Goal: Task Accomplishment & Management: Complete application form

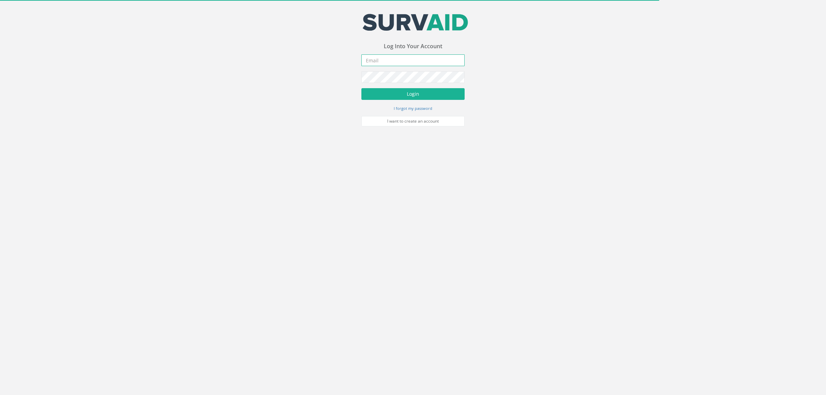
click at [404, 59] on input "email" at bounding box center [413, 60] width 103 height 12
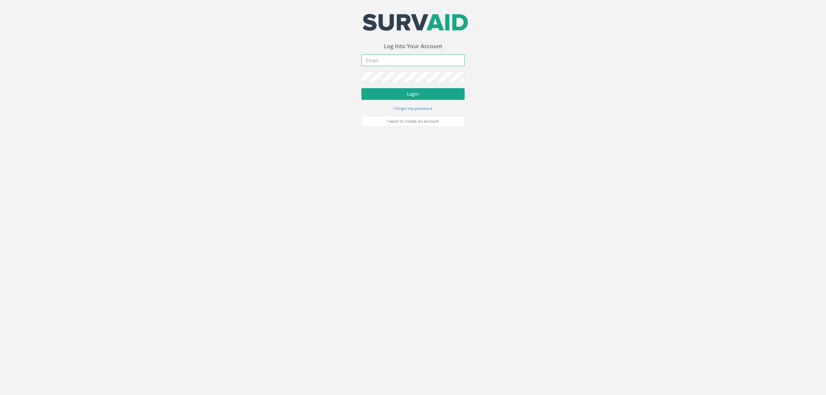
type input "[EMAIL_ADDRESS][DOMAIN_NAME]"
click at [411, 92] on button "Login" at bounding box center [413, 94] width 103 height 12
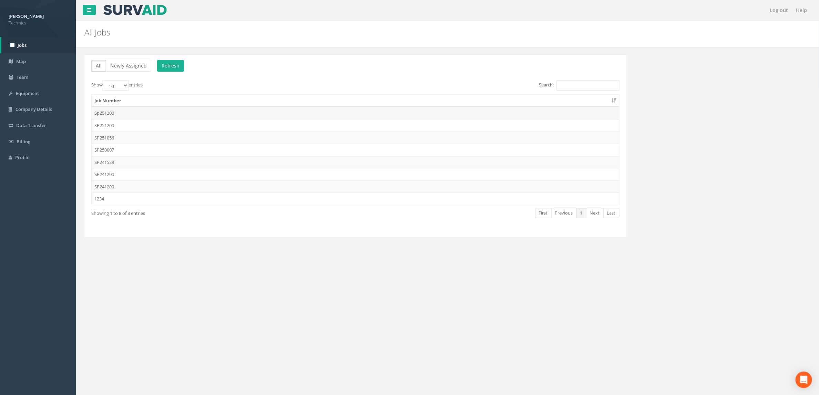
click at [190, 111] on td "Sp251200" at bounding box center [355, 113] width 527 height 12
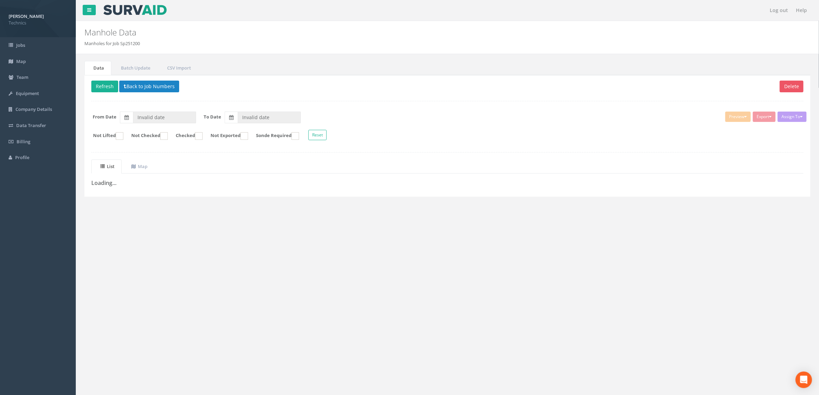
type input "[DATE]"
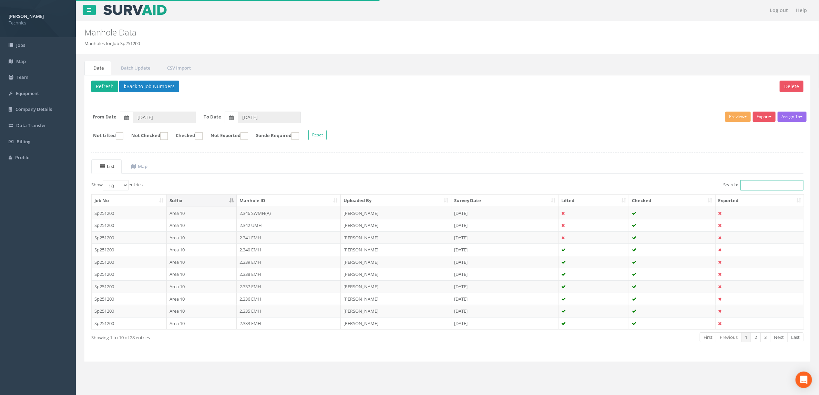
click at [766, 188] on input "Search:" at bounding box center [771, 185] width 63 height 10
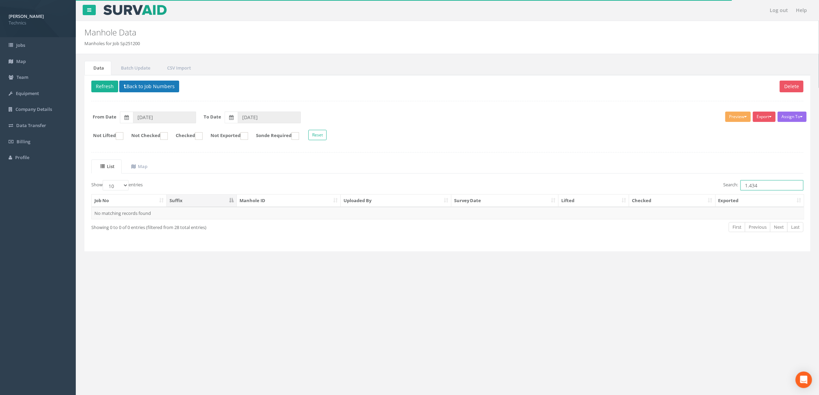
type input "1.434"
click at [151, 91] on button "Back to Job Numbers" at bounding box center [149, 87] width 60 height 12
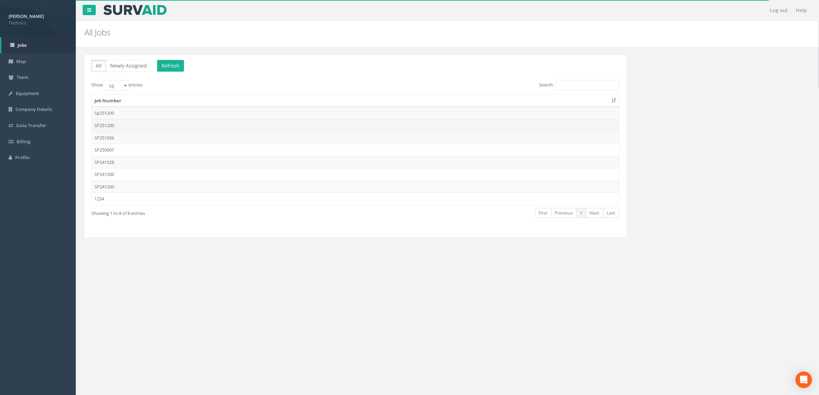
click at [159, 126] on td "SP251200" at bounding box center [355, 125] width 527 height 12
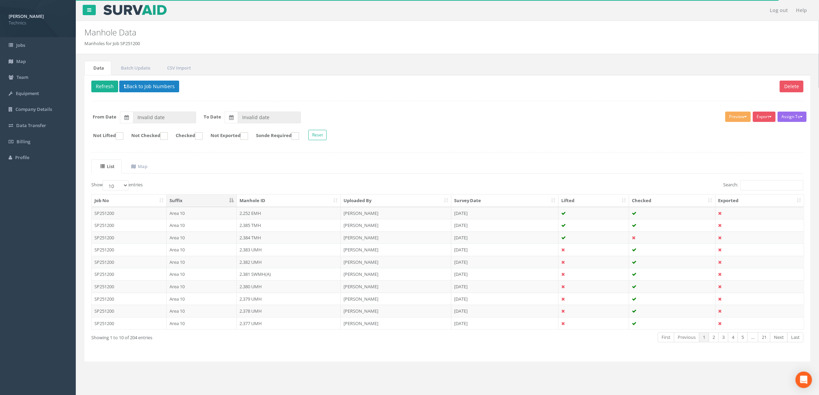
type input "[DATE]"
click at [758, 188] on input "Search:" at bounding box center [771, 185] width 63 height 10
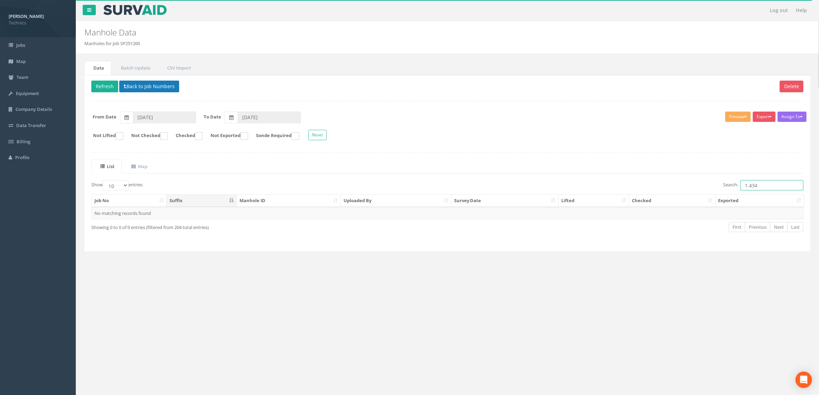
type input "1.434"
click at [145, 91] on button "Back to Job Numbers" at bounding box center [149, 87] width 60 height 12
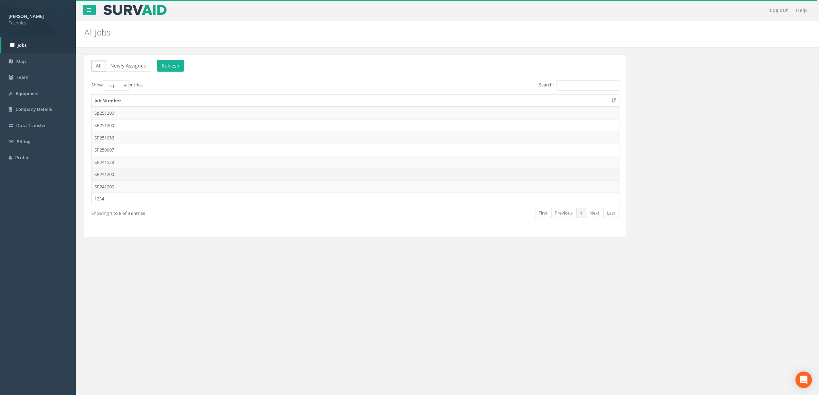
click at [125, 176] on td "SP241200" at bounding box center [355, 174] width 527 height 12
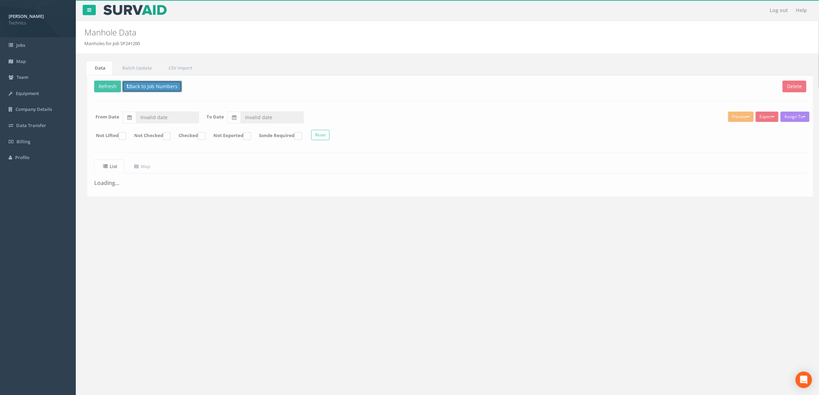
click at [169, 91] on button "Back to Job Numbers" at bounding box center [149, 87] width 60 height 12
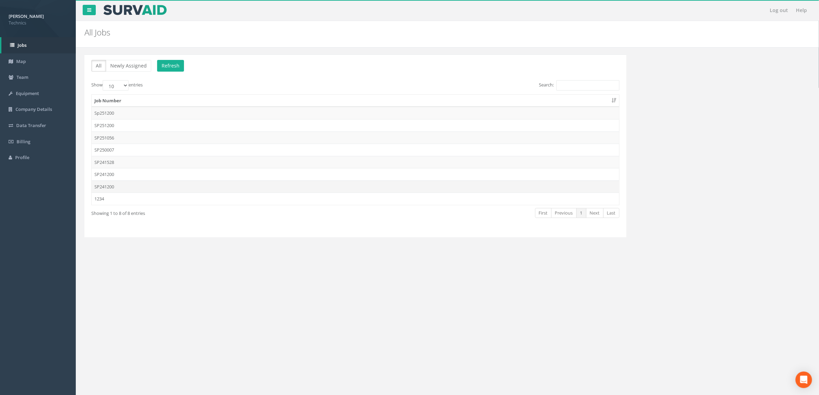
click at [207, 189] on td "SP241200" at bounding box center [355, 186] width 527 height 12
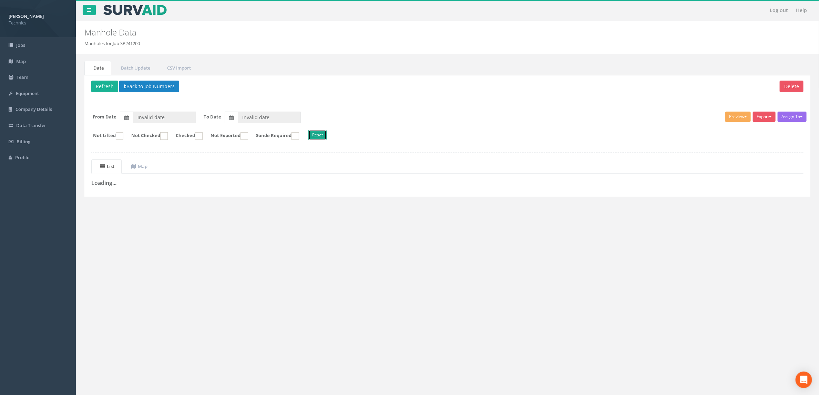
click at [326, 138] on button "Reset" at bounding box center [317, 135] width 18 height 10
click at [379, 132] on form "Not Lifted Not Checked Checked Not Exported Sonde Required Reset" at bounding box center [447, 136] width 722 height 12
click at [136, 83] on button "Back to Job Numbers" at bounding box center [149, 87] width 60 height 12
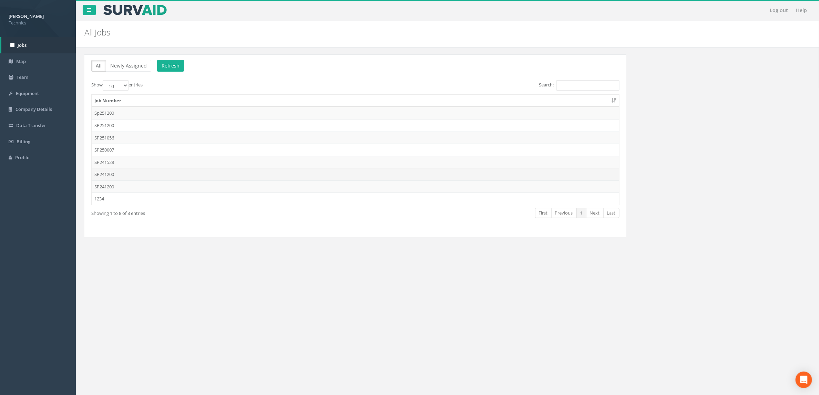
click at [177, 174] on td "SP241200" at bounding box center [355, 174] width 527 height 12
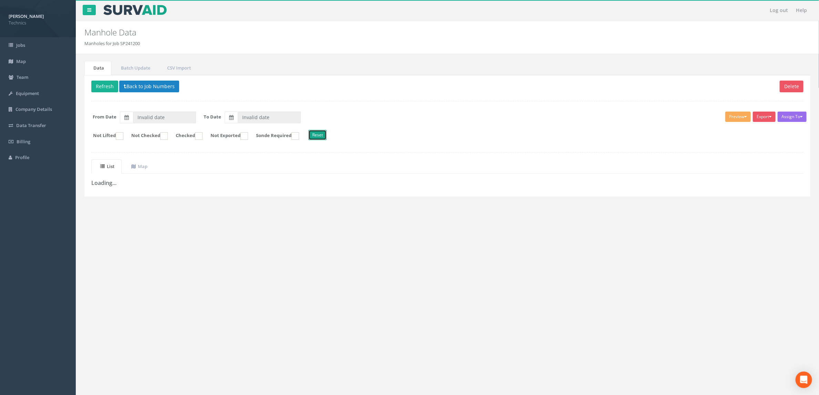
click at [326, 139] on button "Reset" at bounding box center [317, 135] width 18 height 10
click at [144, 88] on button "Back to Job Numbers" at bounding box center [149, 87] width 60 height 12
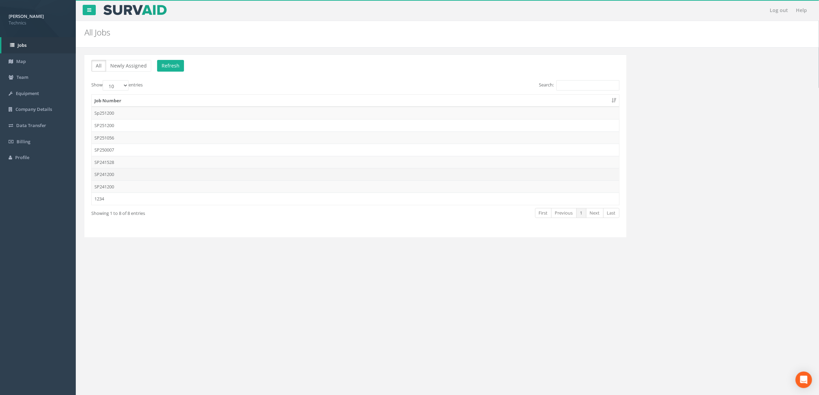
click at [143, 174] on td "SP241200" at bounding box center [355, 174] width 527 height 12
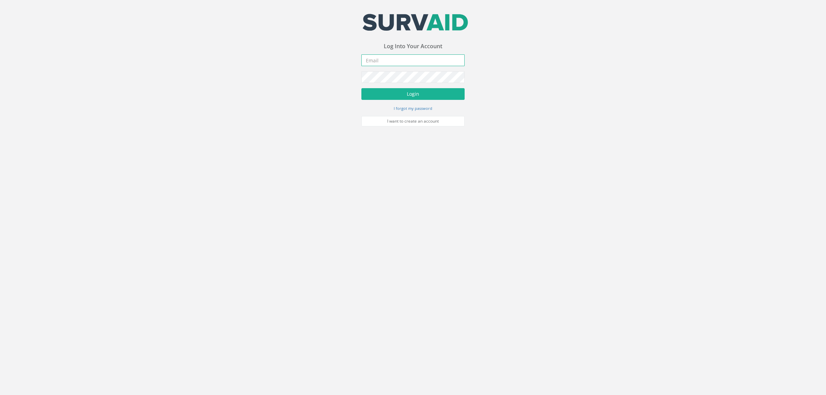
click at [440, 66] on input "email" at bounding box center [413, 60] width 103 height 12
type input "[EMAIL_ADDRESS][DOMAIN_NAME]"
click at [400, 92] on button "Login" at bounding box center [413, 94] width 103 height 12
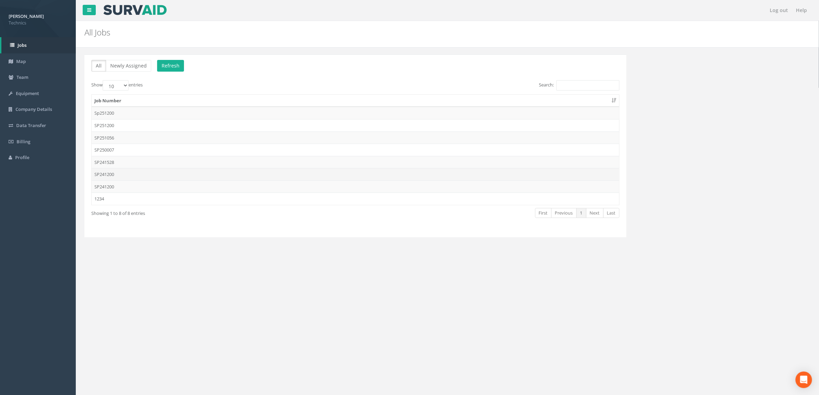
click at [134, 178] on td "SP241200" at bounding box center [355, 174] width 527 height 12
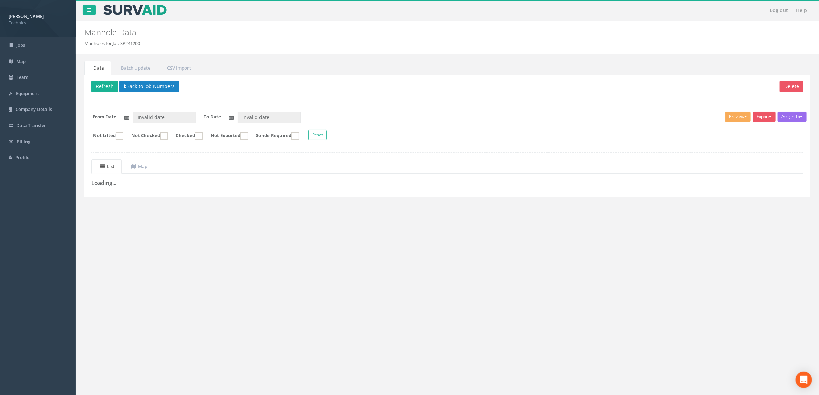
click at [431, 120] on form "From Date Invalid date To Date Invalid date" at bounding box center [447, 118] width 722 height 12
click at [152, 87] on button "Back to Job Numbers" at bounding box center [149, 87] width 60 height 12
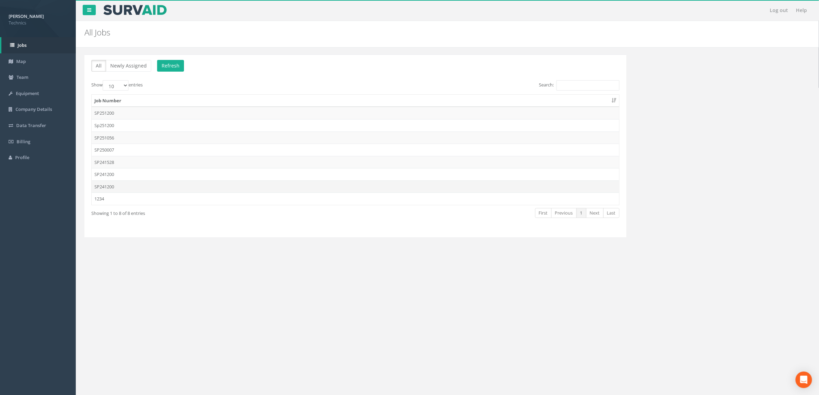
click at [151, 190] on td "SP241200" at bounding box center [355, 186] width 527 height 12
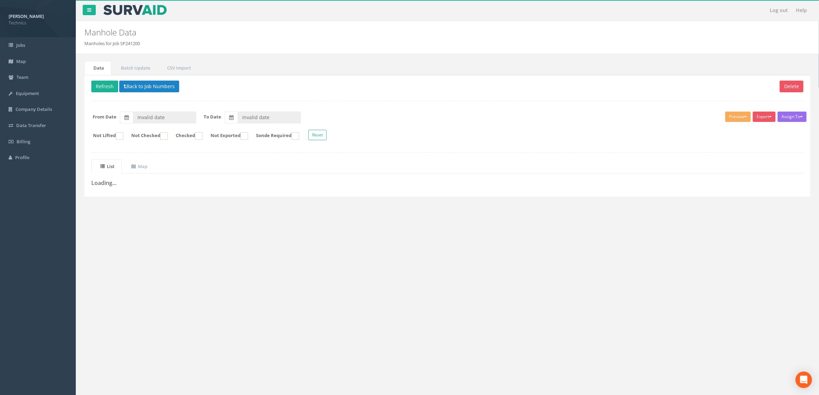
type input "19/02/2025"
type input "14/05/2025"
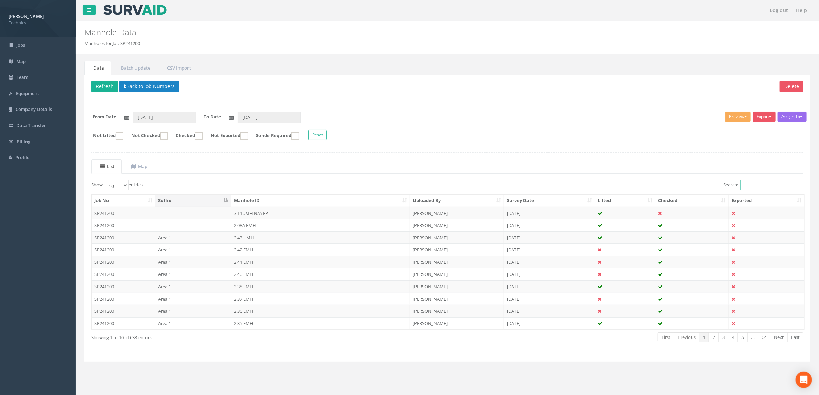
click at [771, 188] on input "Search:" at bounding box center [771, 185] width 63 height 10
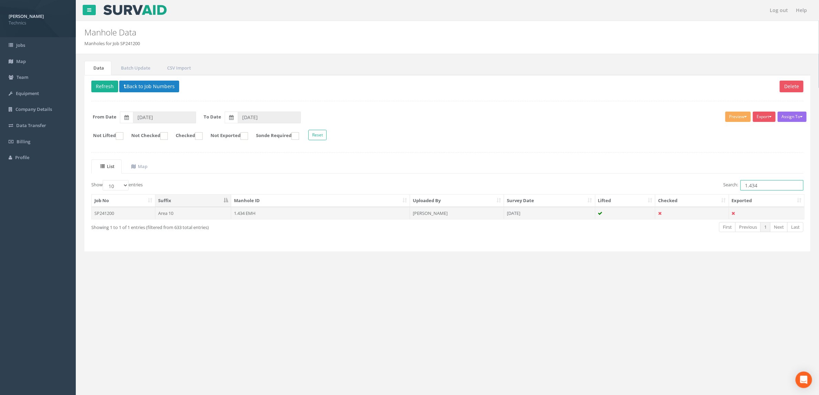
type input "1.434"
click at [277, 216] on td "1.434 EMH" at bounding box center [320, 213] width 179 height 12
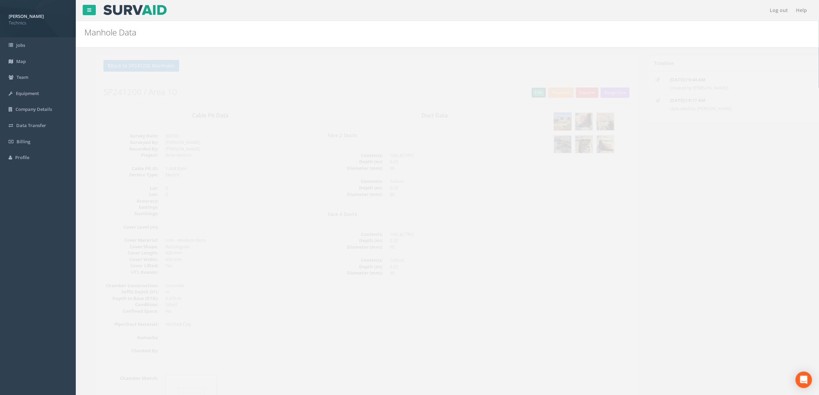
click at [530, 92] on link "Edit" at bounding box center [526, 92] width 15 height 10
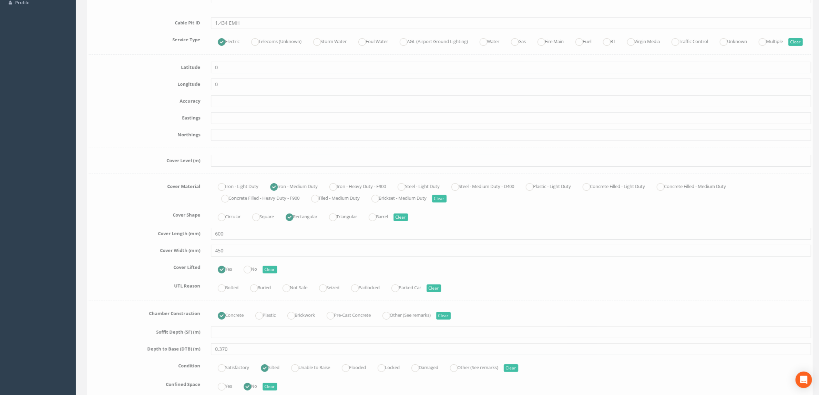
scroll to position [310, 0]
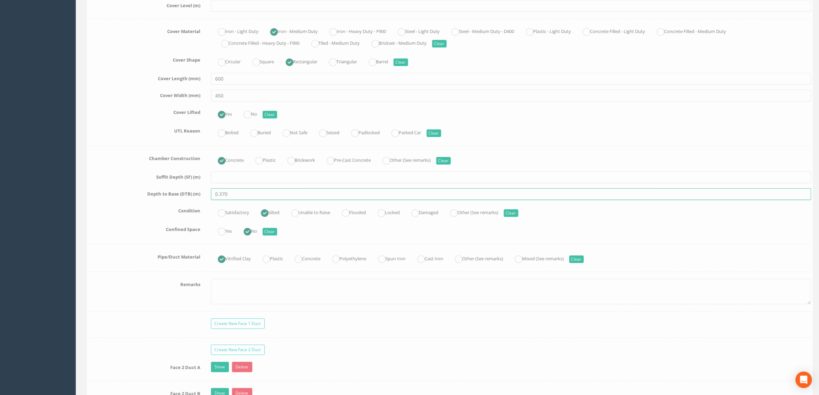
click at [259, 200] on input "0.370" at bounding box center [508, 194] width 600 height 12
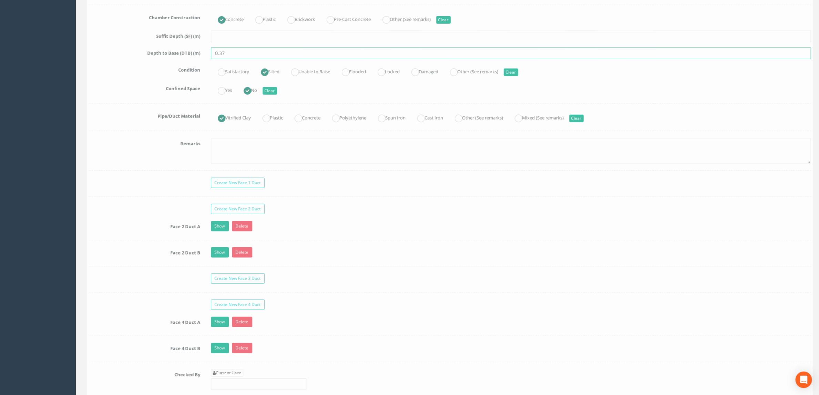
scroll to position [517, 0]
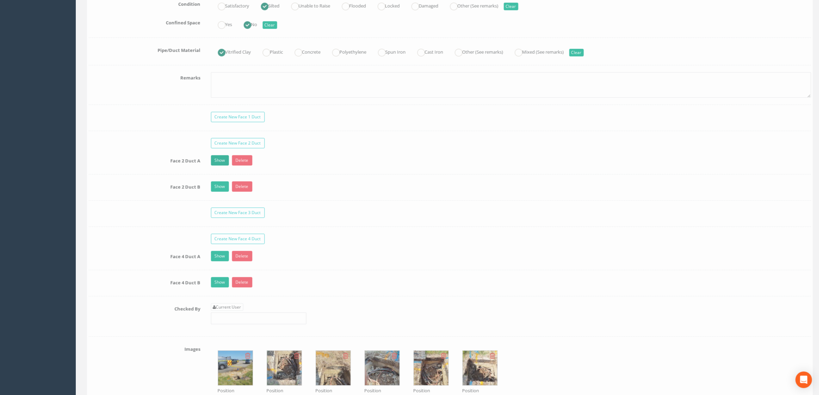
type input "0.37"
click at [216, 166] on link "Show" at bounding box center [217, 160] width 18 height 10
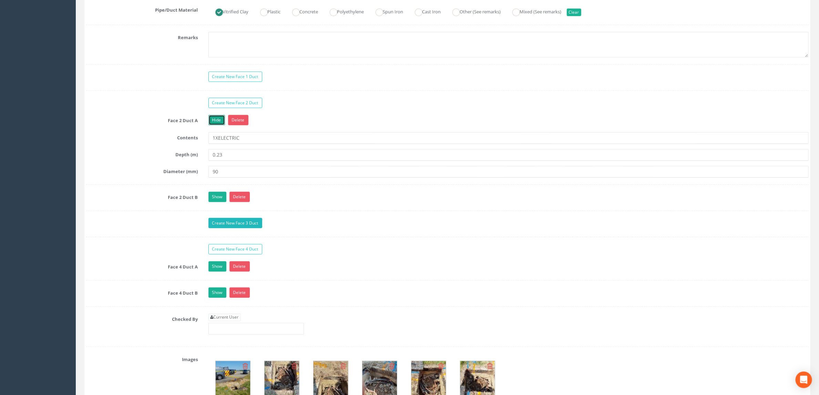
scroll to position [620, 0]
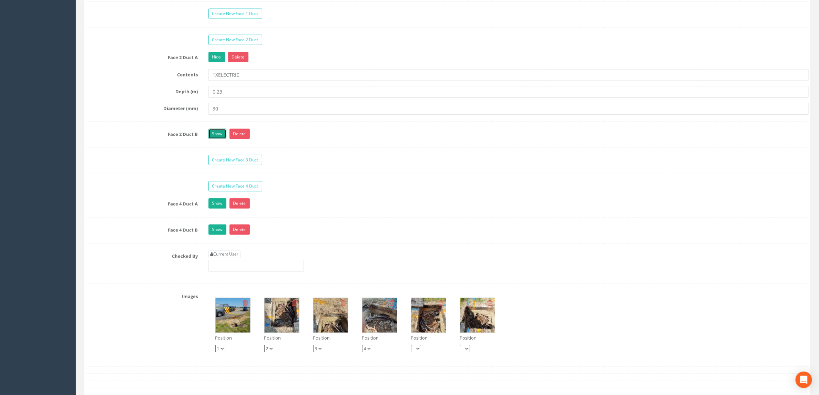
click at [220, 139] on link "Show" at bounding box center [217, 134] width 18 height 10
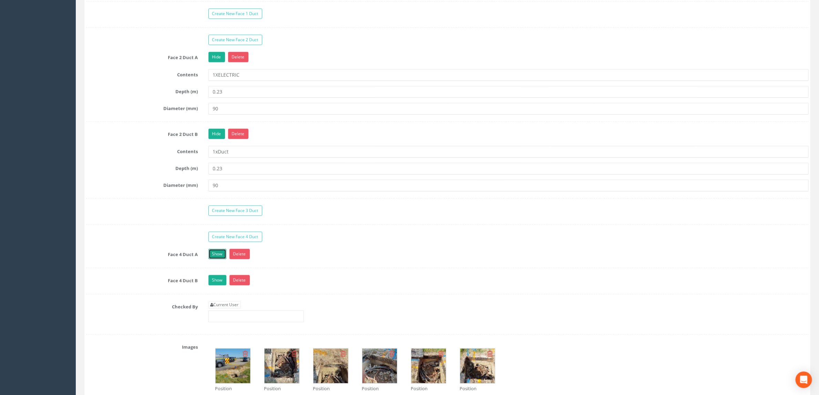
click at [221, 259] on link "Show" at bounding box center [217, 254] width 18 height 10
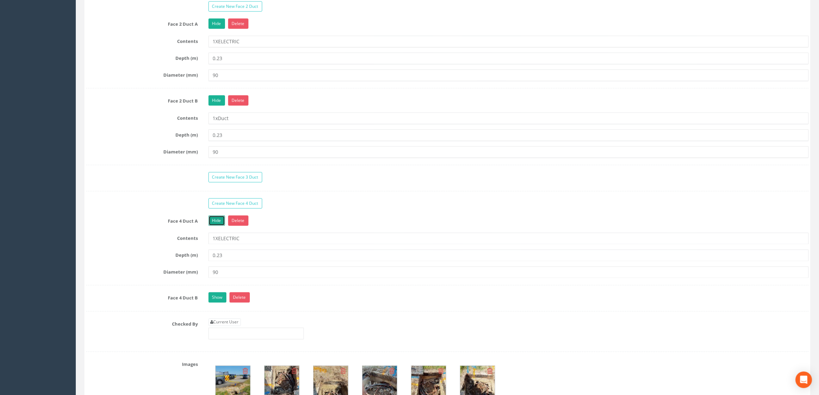
scroll to position [671, 0]
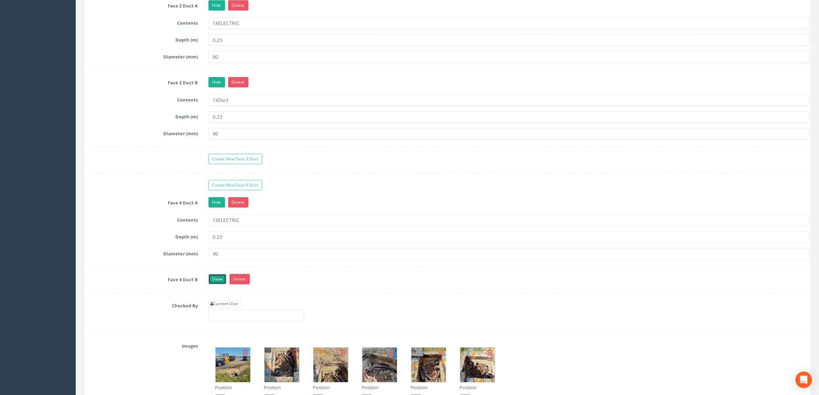
click at [218, 284] on link "Show" at bounding box center [217, 279] width 18 height 10
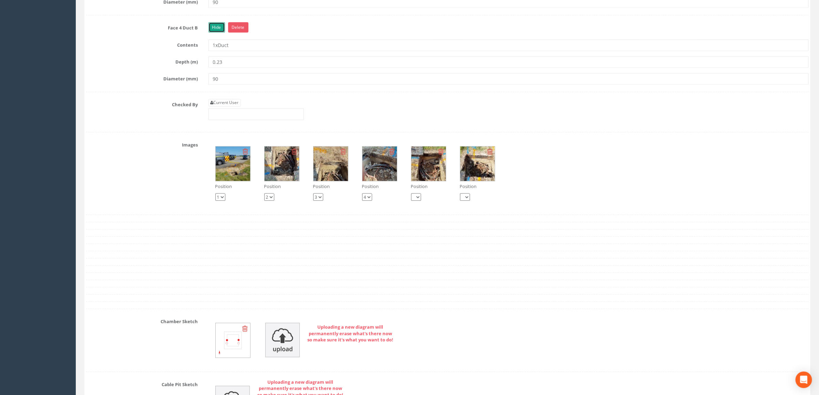
scroll to position [930, 0]
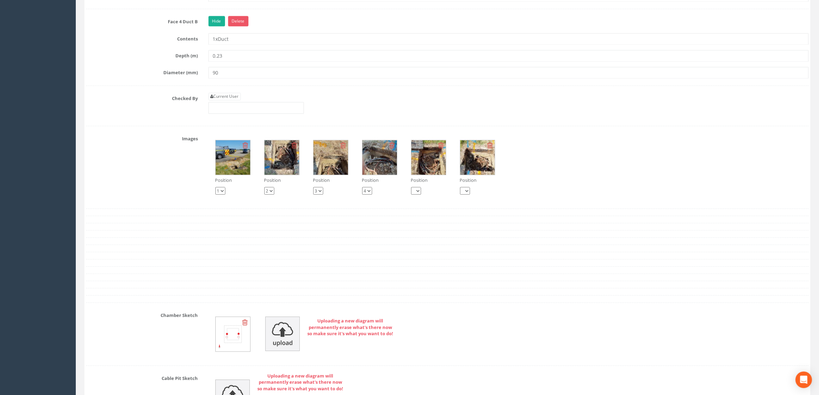
click at [237, 175] on img at bounding box center [233, 157] width 34 height 34
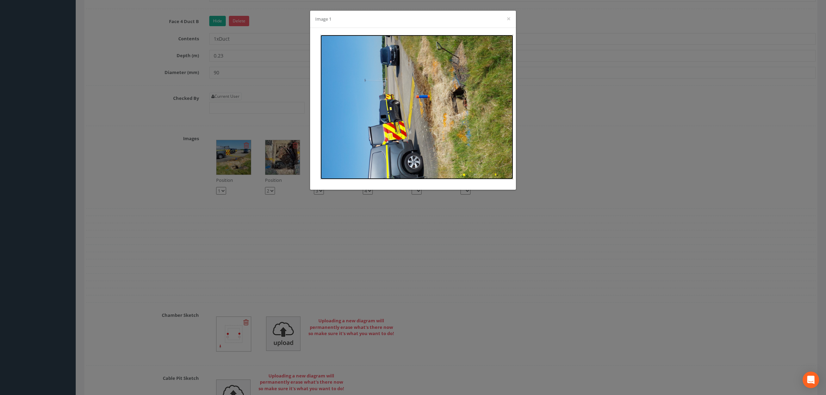
click at [476, 115] on img at bounding box center [417, 107] width 193 height 145
click at [641, 143] on div "Image 1 ×" at bounding box center [413, 197] width 826 height 395
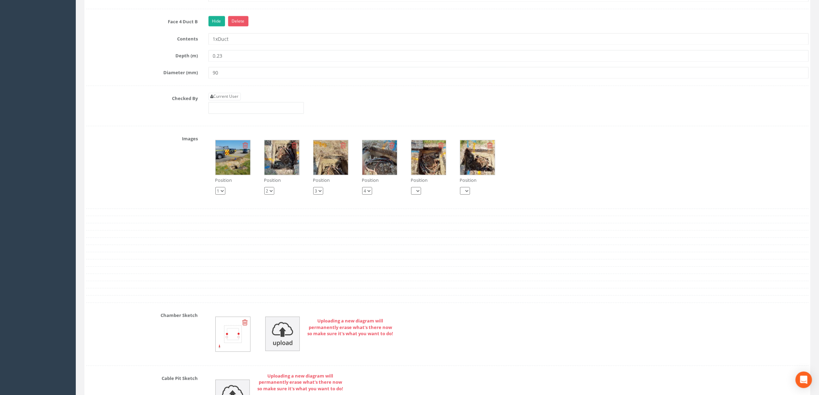
click at [280, 175] on img at bounding box center [281, 157] width 34 height 34
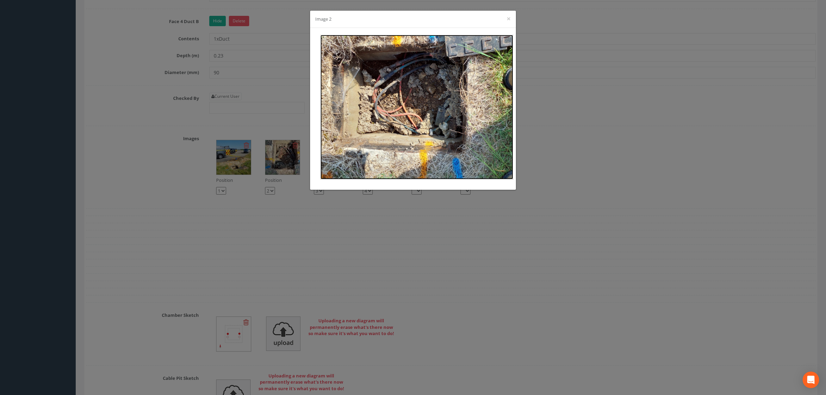
click at [434, 103] on img at bounding box center [417, 107] width 193 height 145
click at [509, 20] on button "×" at bounding box center [509, 18] width 4 height 7
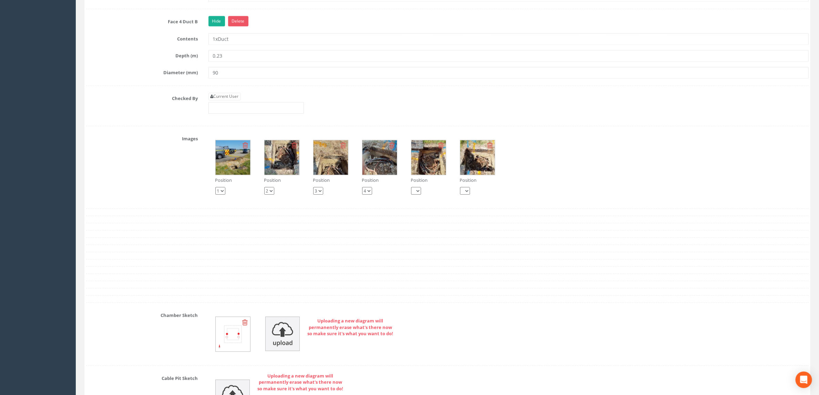
scroll to position [1033, 0]
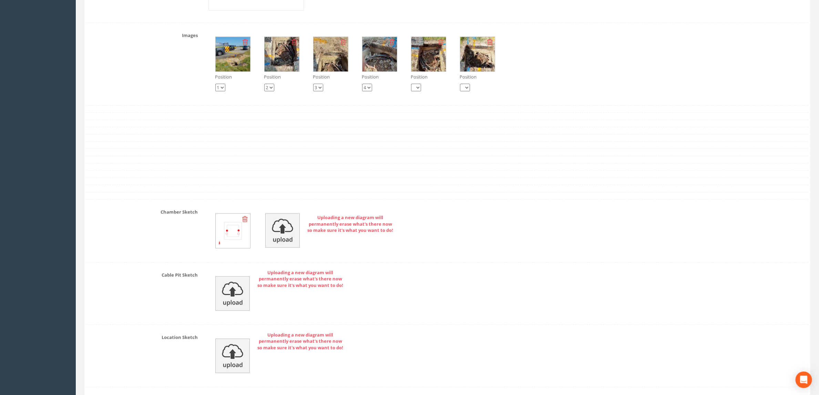
click at [228, 248] on img at bounding box center [233, 230] width 34 height 34
click at [233, 248] on img at bounding box center [233, 230] width 34 height 34
click at [236, 248] on img at bounding box center [233, 230] width 34 height 34
click at [244, 248] on img at bounding box center [233, 230] width 34 height 34
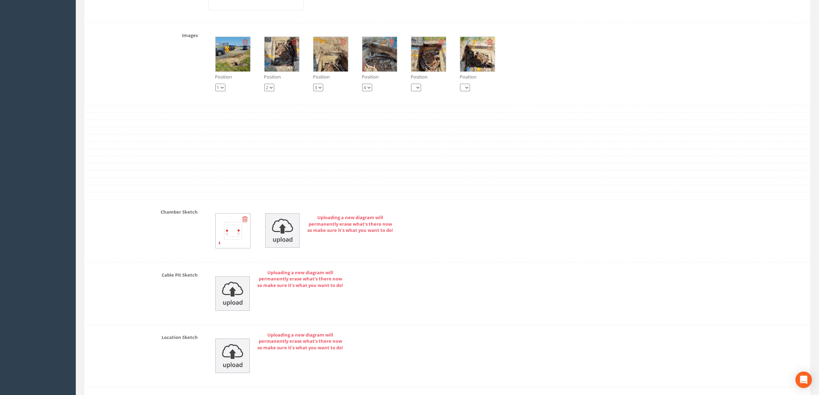
click at [234, 248] on img at bounding box center [233, 230] width 34 height 34
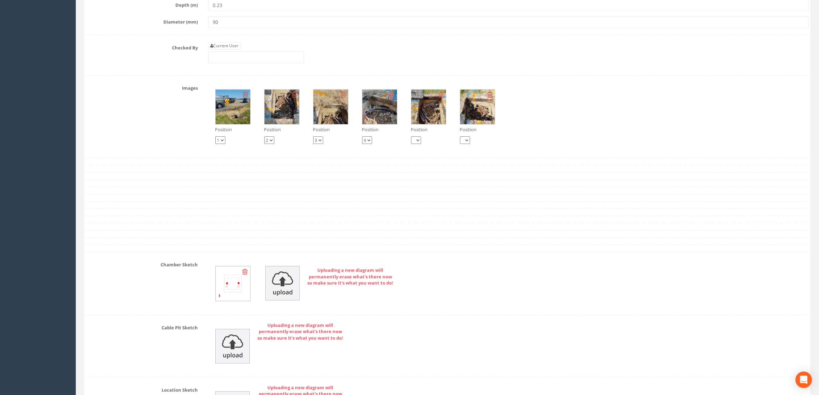
scroll to position [981, 0]
click at [227, 300] on img at bounding box center [233, 282] width 34 height 34
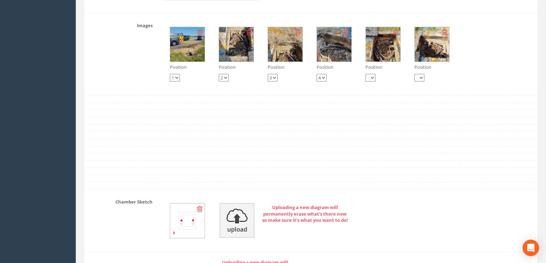
scroll to position [1030, 0]
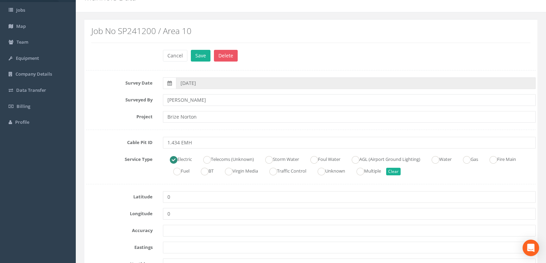
scroll to position [103, 0]
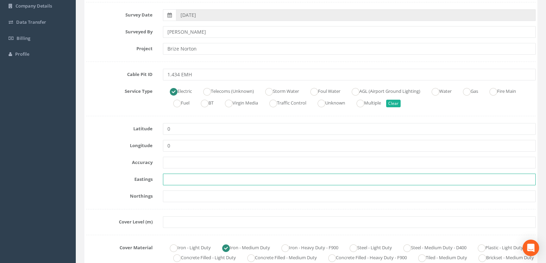
click at [187, 180] on input "text" at bounding box center [349, 180] width 373 height 12
paste input "428255.9570"
type input "428255.9570"
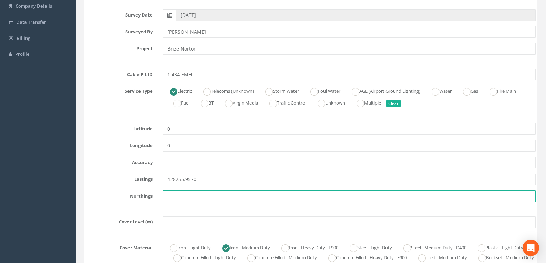
click at [181, 194] on input "text" at bounding box center [349, 197] width 373 height 12
paste input "205155.2620"
type input "205155.2620"
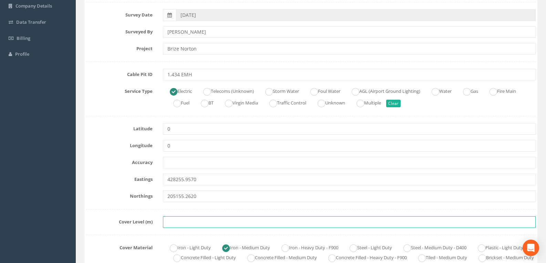
click at [180, 220] on input "text" at bounding box center [349, 223] width 373 height 12
paste input "83.1720"
type input "83.1720"
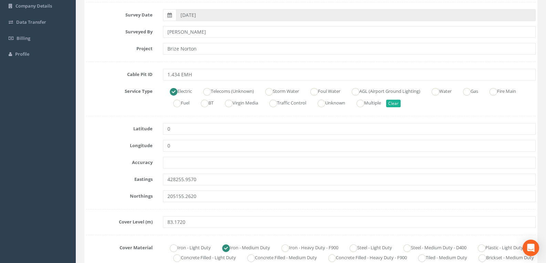
click at [110, 135] on div "Latitude 0" at bounding box center [311, 129] width 460 height 12
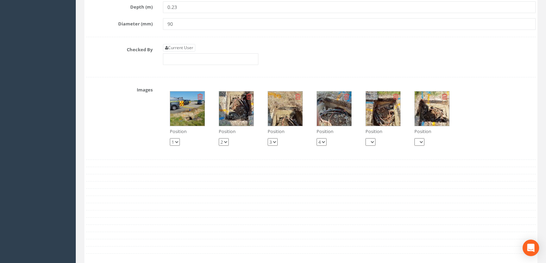
scroll to position [999, 0]
click at [175, 51] on link "Current User" at bounding box center [179, 48] width 32 height 8
type input "[PERSON_NAME]"
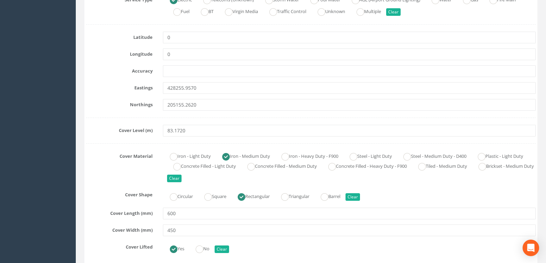
scroll to position [0, 0]
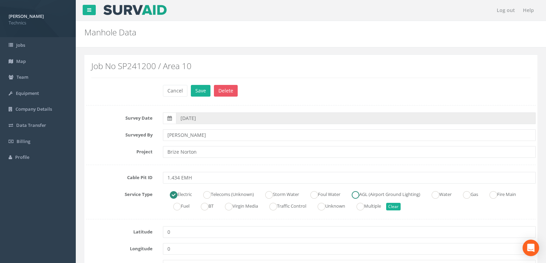
click at [359, 194] on ins at bounding box center [356, 195] width 8 height 8
radio input "false"
radio input "true"
click at [203, 92] on button "Save" at bounding box center [201, 91] width 20 height 12
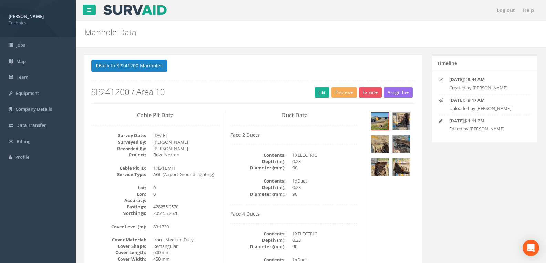
click at [234, 87] on div "Back to SP241200 Manholes Back to Map Assign To No Companies Added Export Techn…" at bounding box center [252, 82] width 323 height 44
click at [142, 65] on button "Back to SP241200 Manholes" at bounding box center [129, 66] width 76 height 12
